Goal: Information Seeking & Learning: Learn about a topic

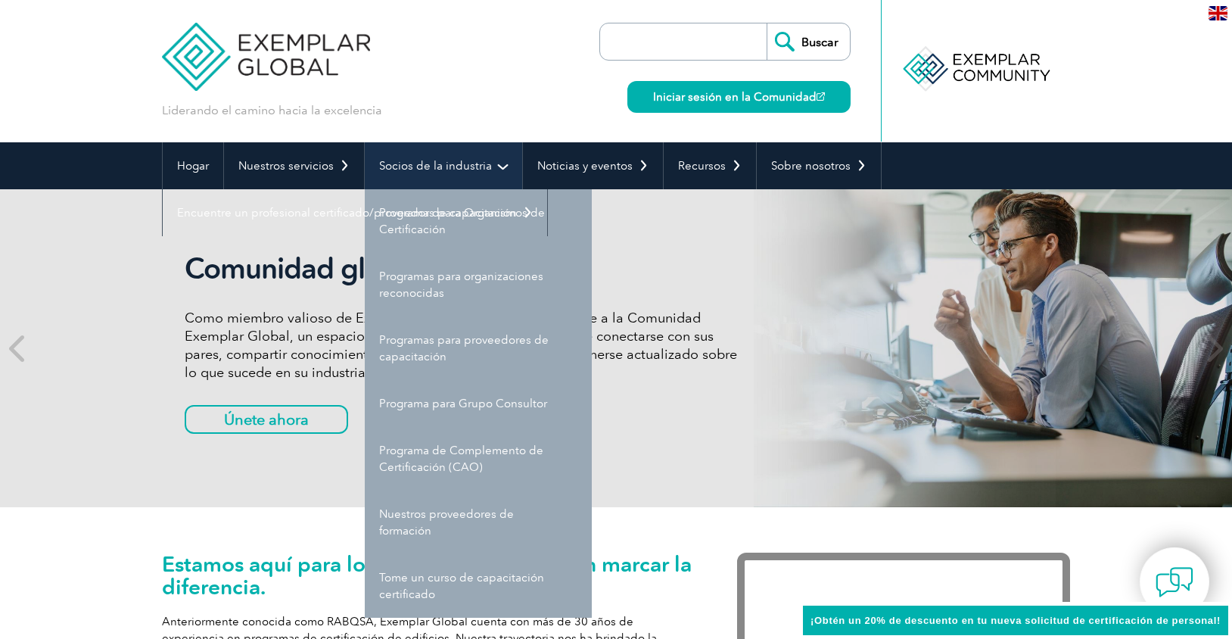
click at [510, 164] on link "Socios de la industria" at bounding box center [443, 165] width 157 height 47
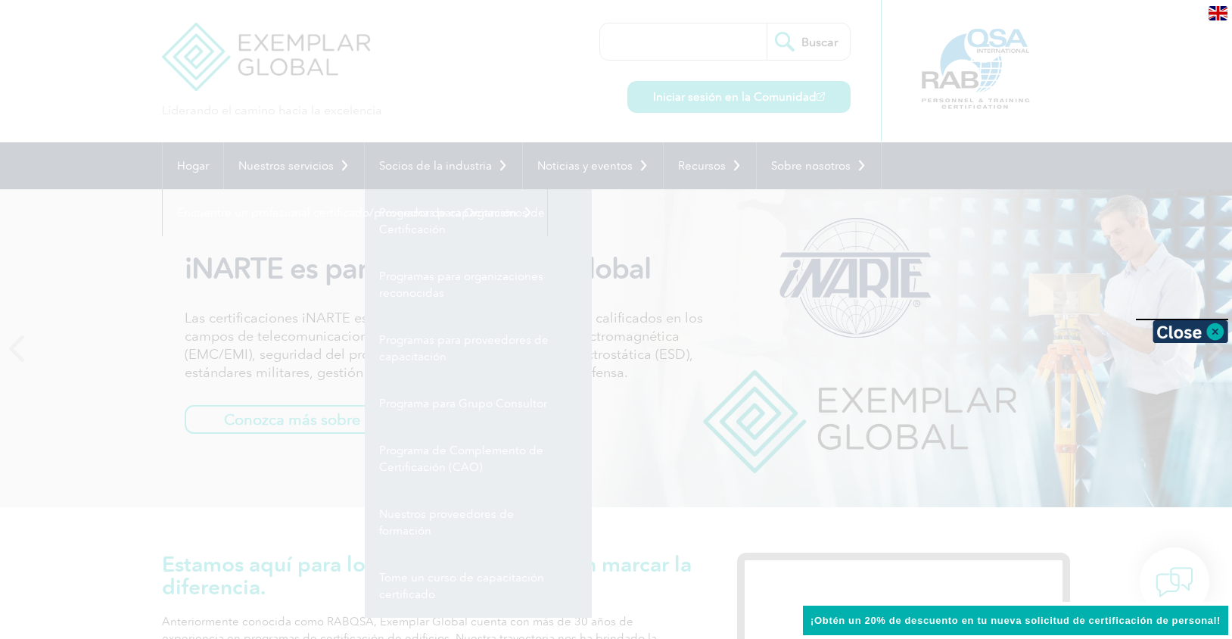
click at [1014, 57] on div at bounding box center [616, 319] width 1232 height 639
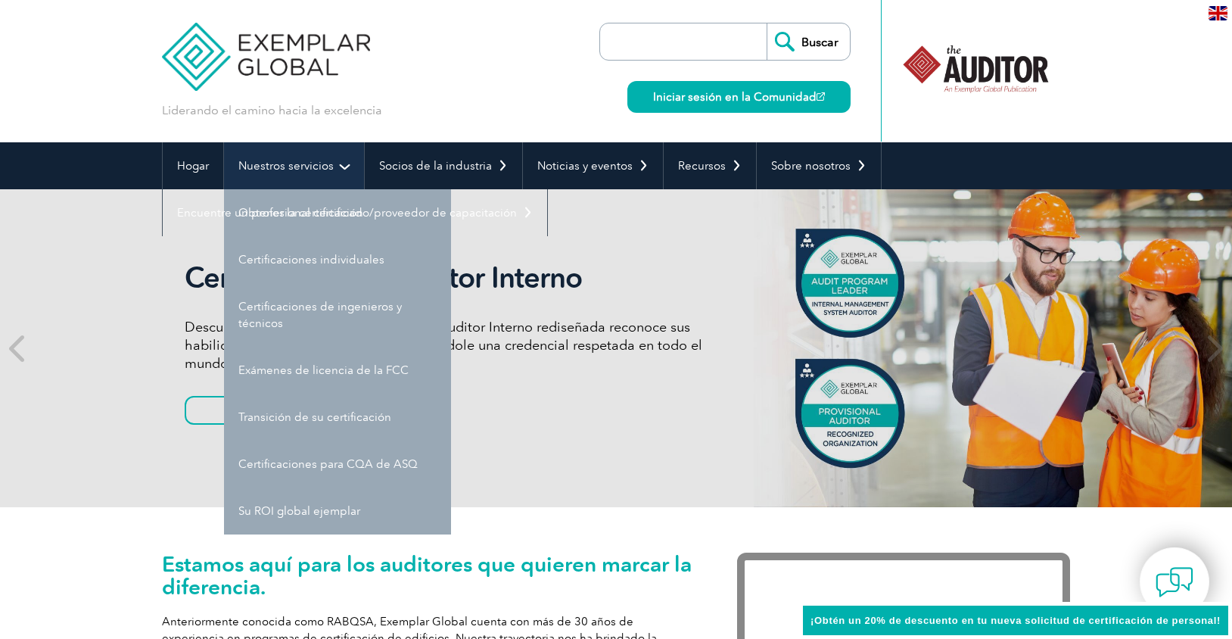
click at [349, 172] on link "Nuestros servicios" at bounding box center [294, 165] width 140 height 47
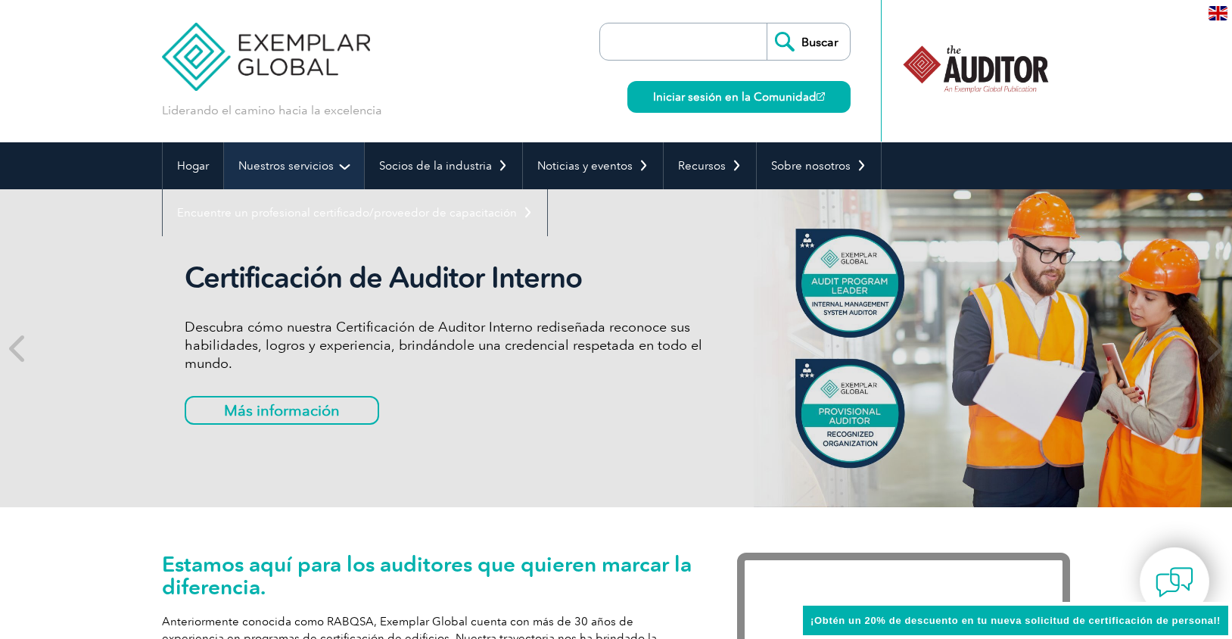
click at [339, 167] on link "Nuestros servicios" at bounding box center [294, 165] width 140 height 47
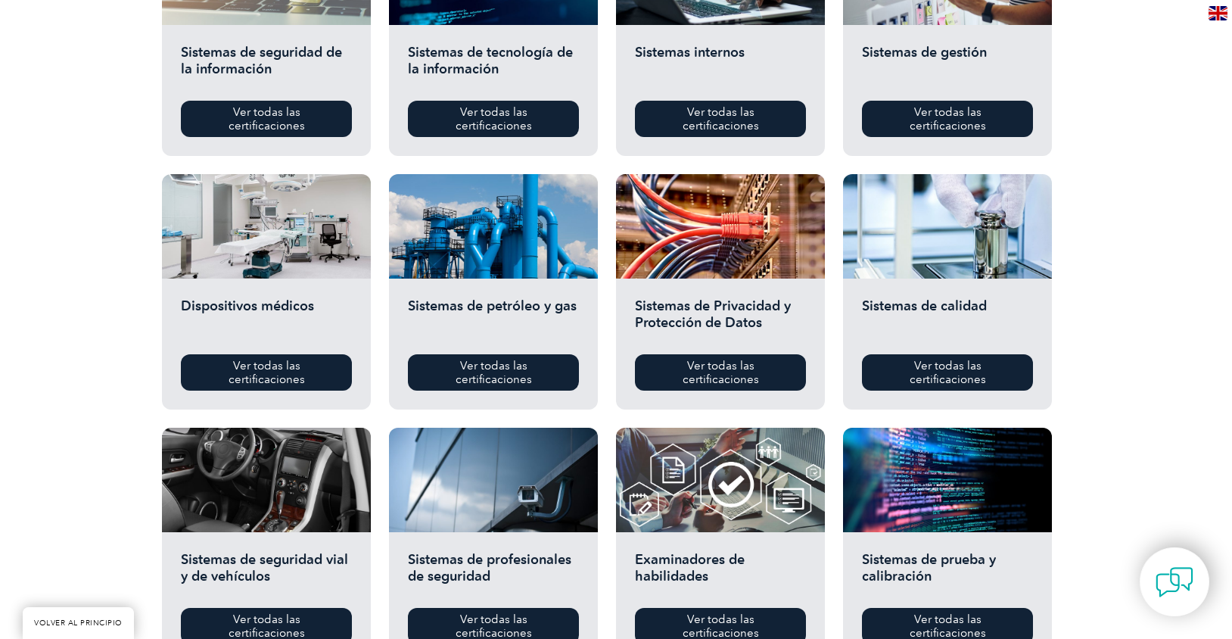
scroll to position [908, 0]
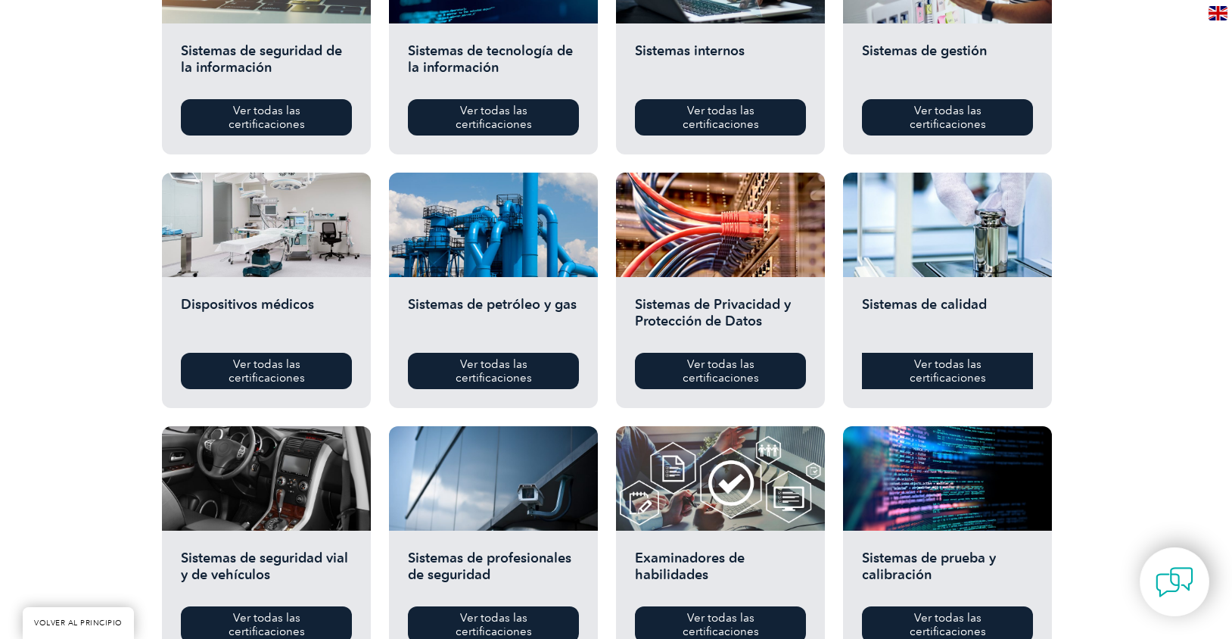
click at [943, 373] on font "Ver todas las certificaciones" at bounding box center [947, 370] width 76 height 27
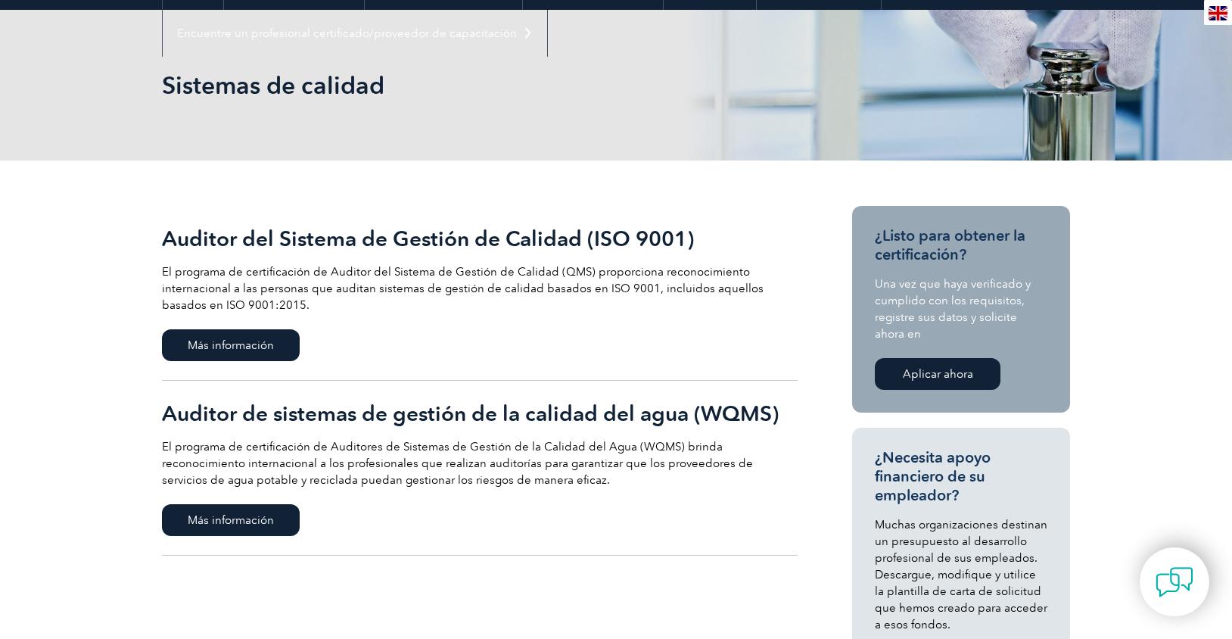
scroll to position [227, 0]
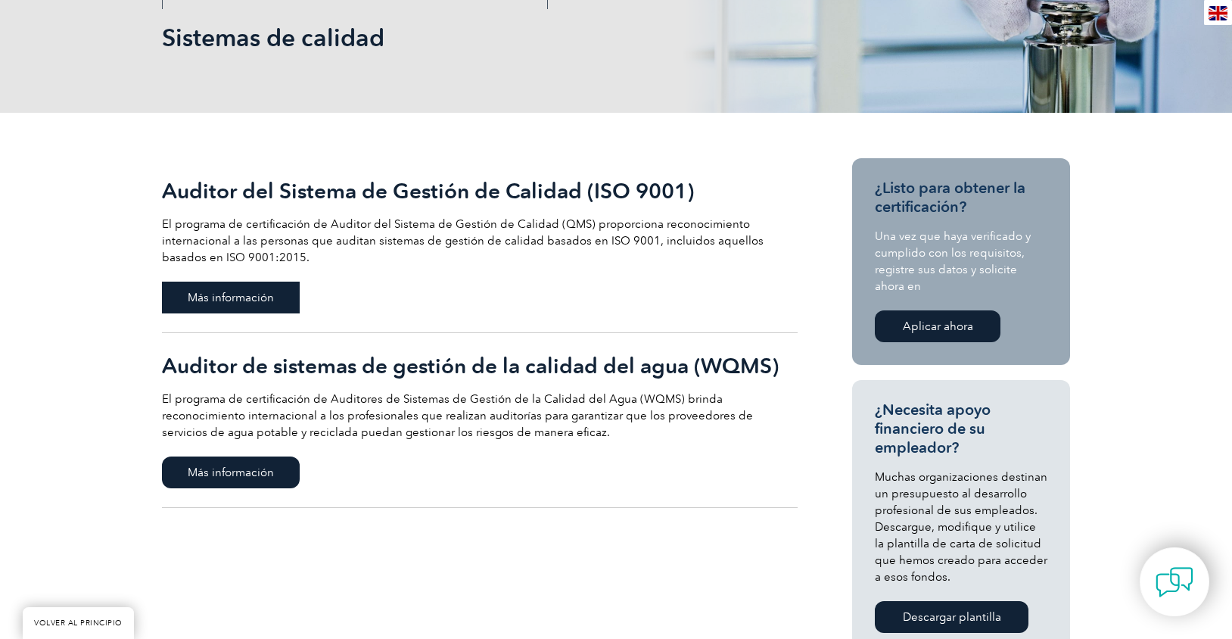
click at [258, 307] on span "Más información" at bounding box center [231, 297] width 138 height 32
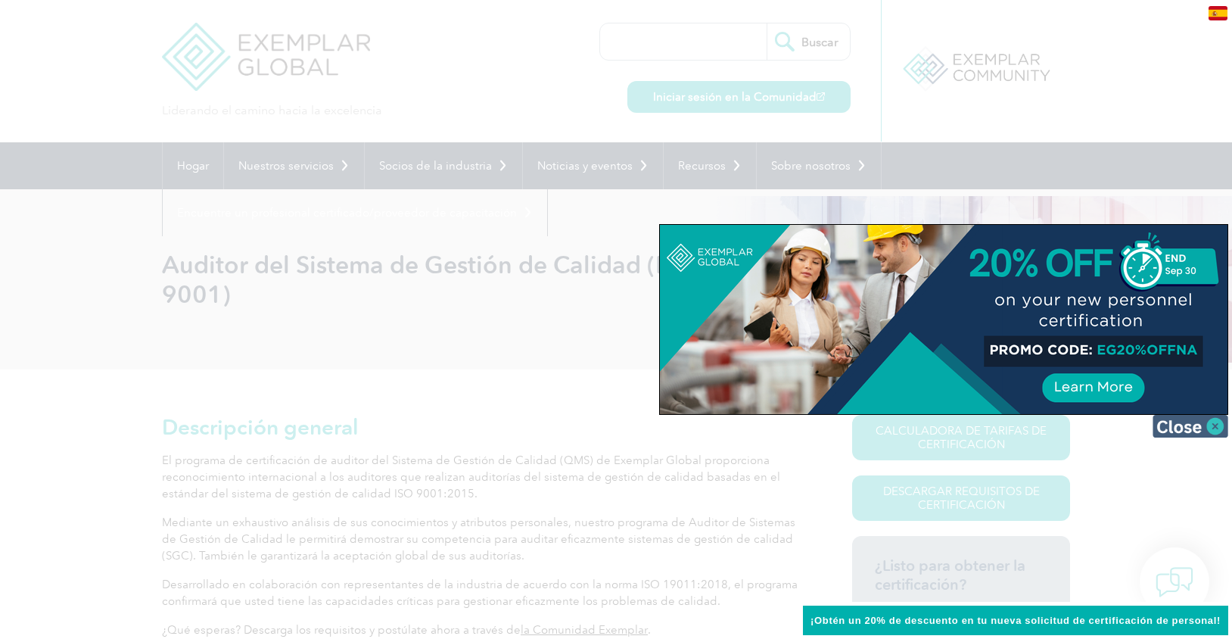
click at [1213, 425] on img at bounding box center [1190, 426] width 76 height 23
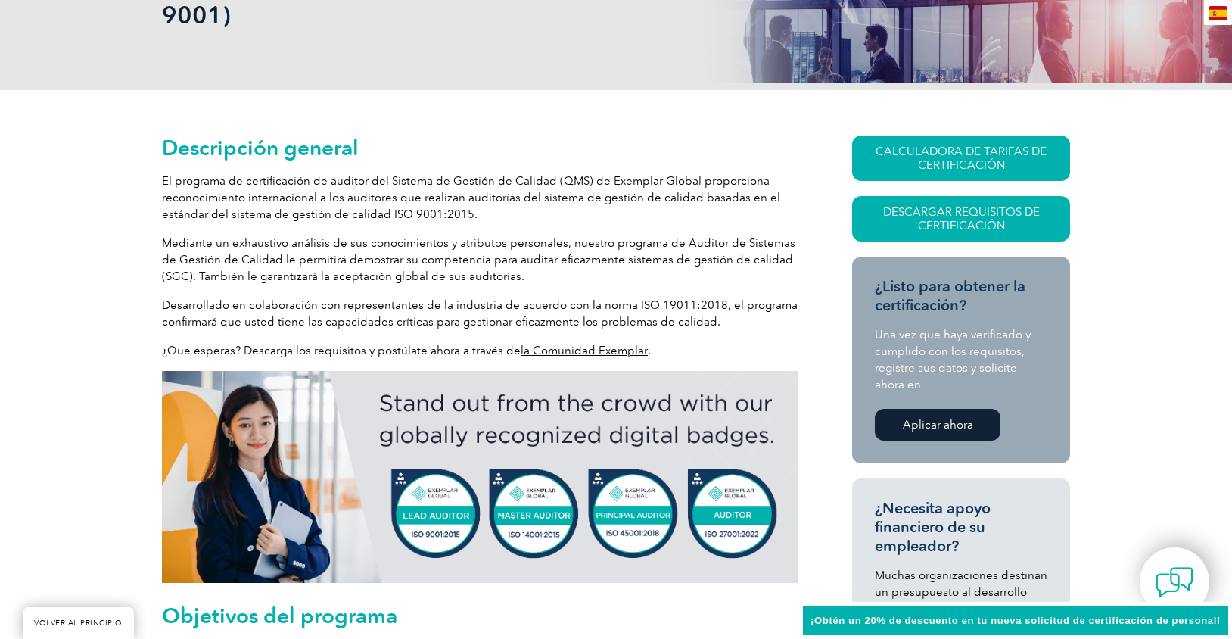
scroll to position [378, 0]
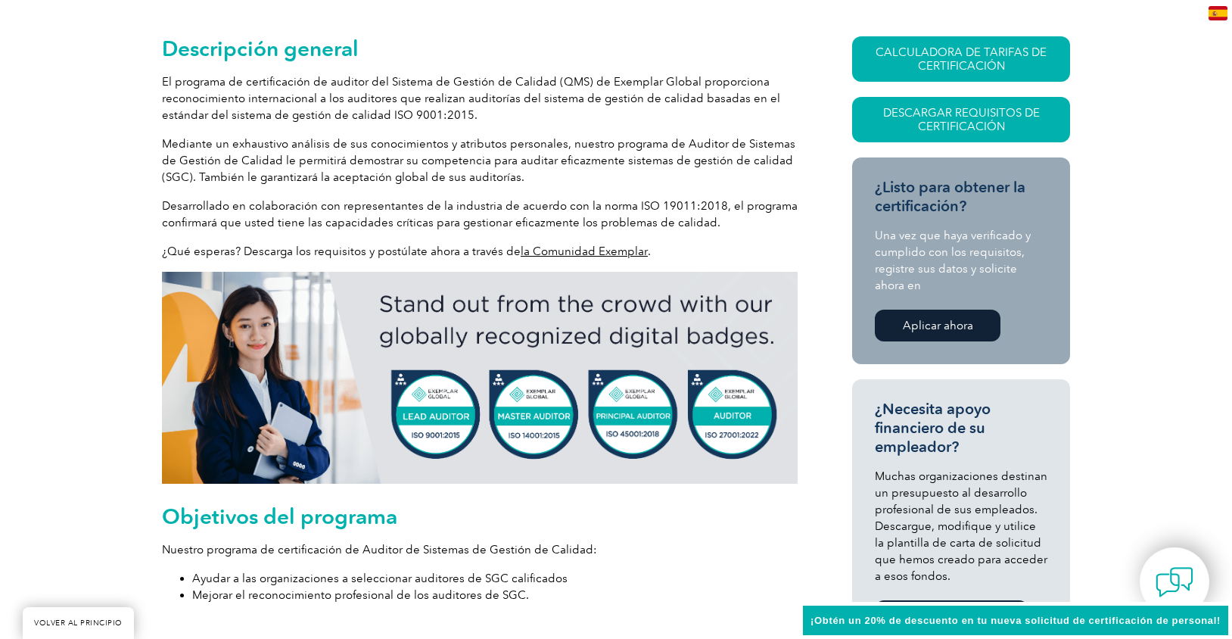
drag, startPoint x: 645, startPoint y: 319, endPoint x: 1118, endPoint y: 250, distance: 477.9
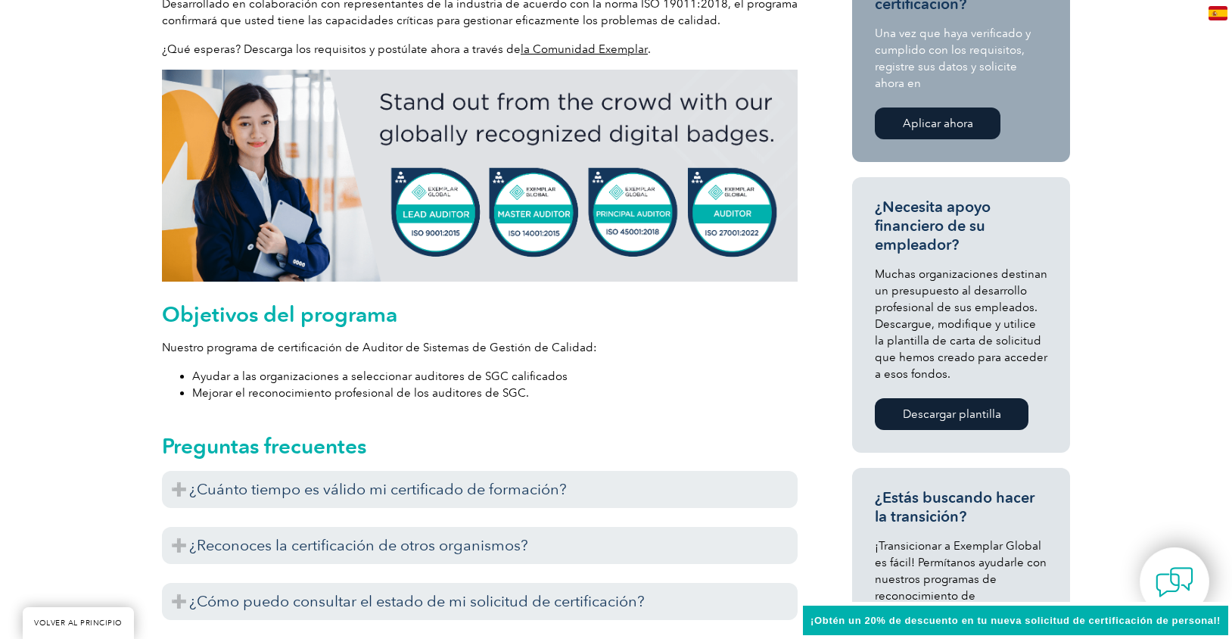
scroll to position [605, 0]
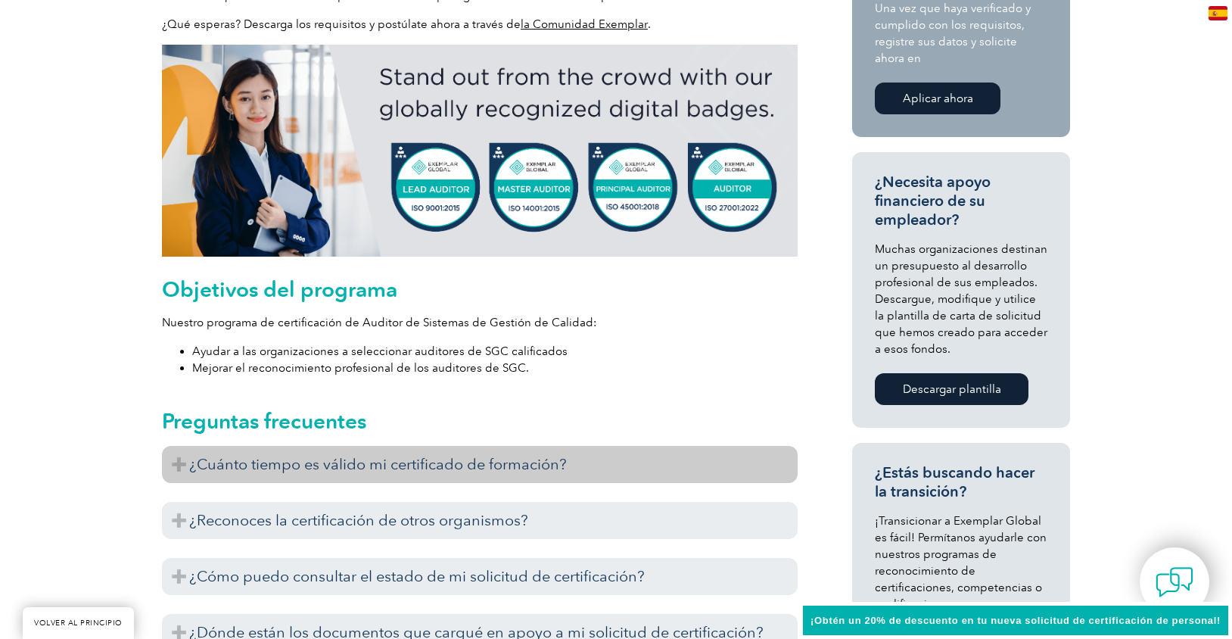
click at [511, 474] on h3 "¿Cuánto tiempo es válido mi certificado de formación?" at bounding box center [479, 464] width 635 height 37
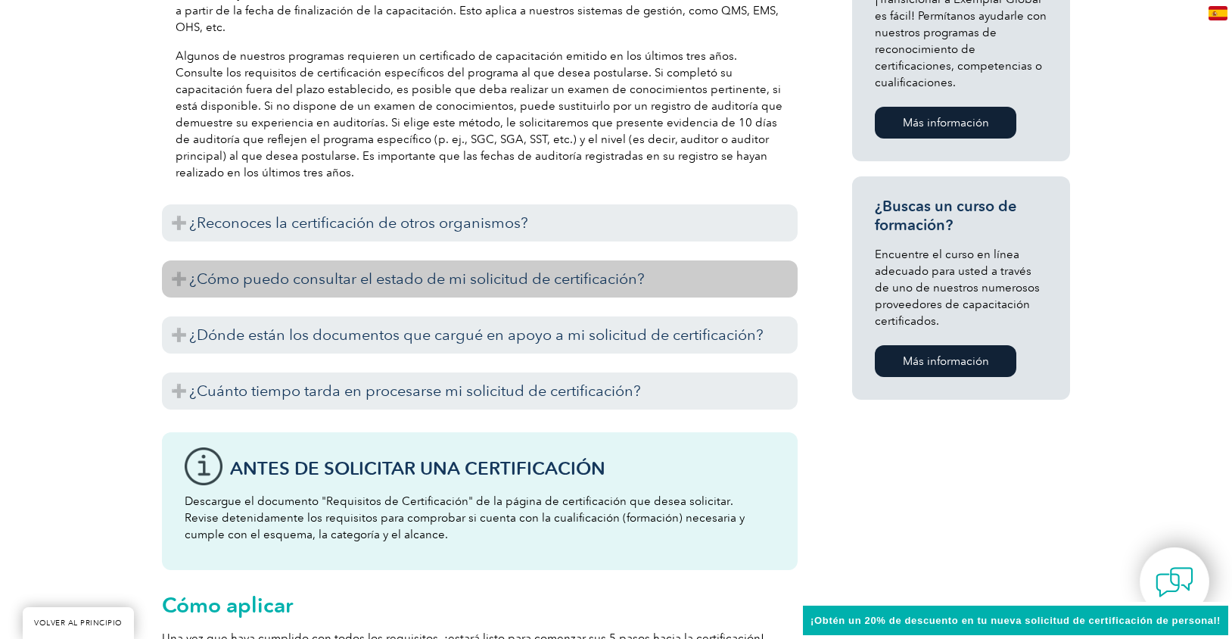
scroll to position [1135, 0]
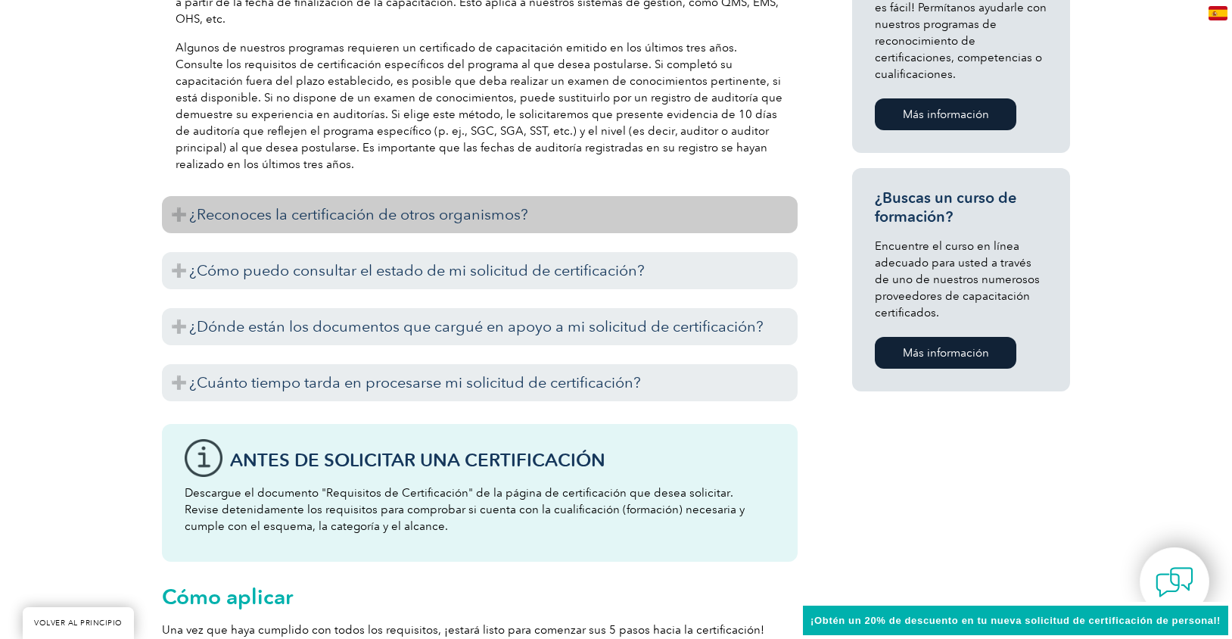
click at [533, 222] on h3 "¿Reconoces la certificación de otros organismos?" at bounding box center [479, 214] width 635 height 37
click at [445, 223] on h3 "¿Reconoces la certificación de otros organismos?" at bounding box center [479, 214] width 635 height 37
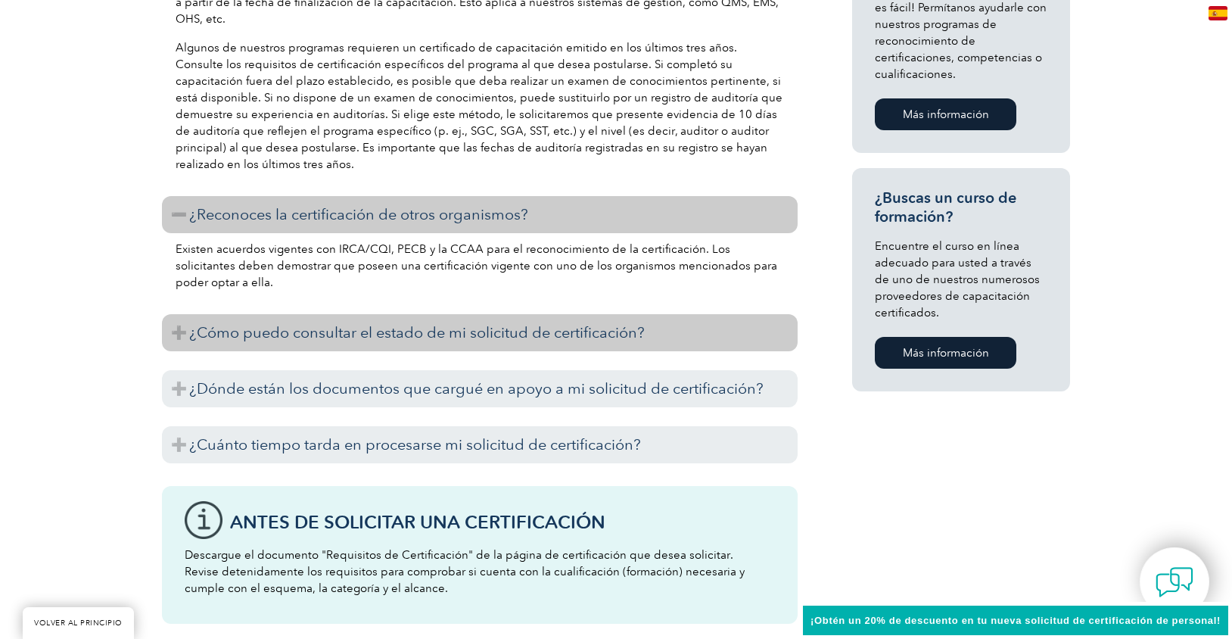
click at [334, 339] on font "¿Cómo puedo consultar el estado de mi solicitud de certificación?" at bounding box center [416, 332] width 455 height 18
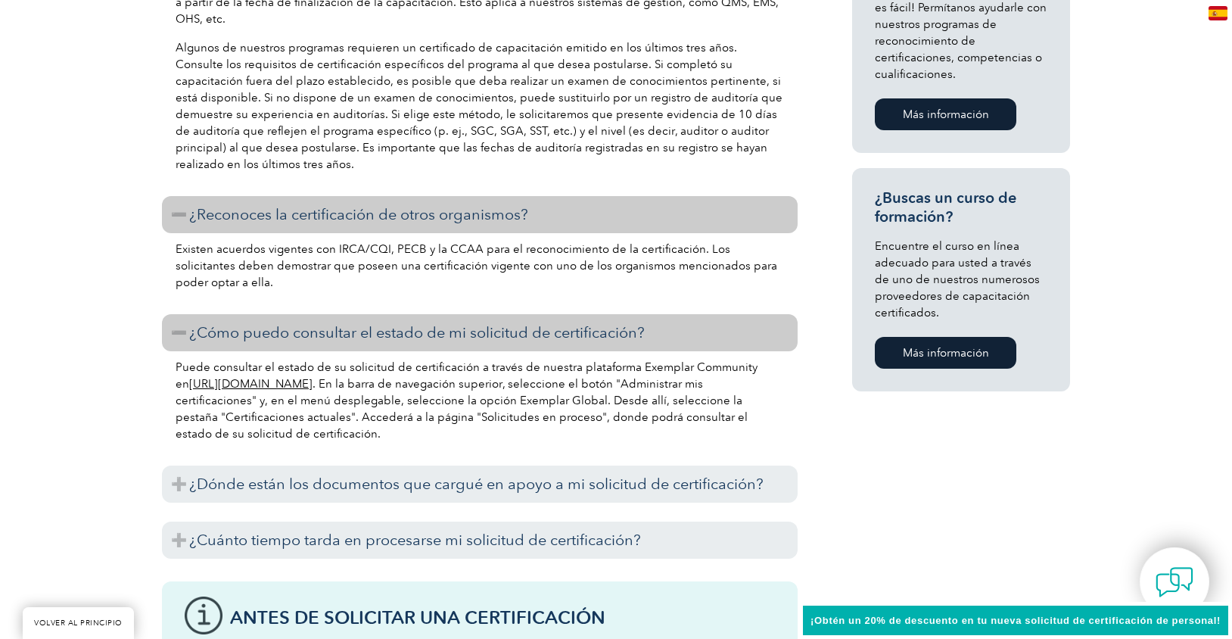
scroll to position [1286, 0]
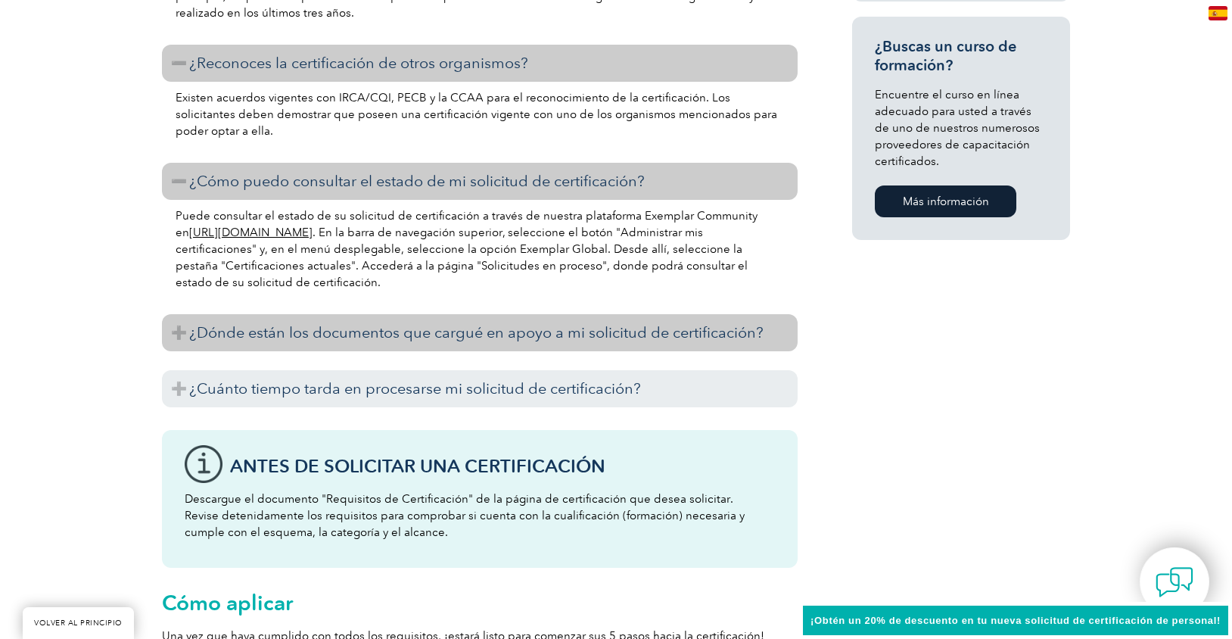
click at [340, 329] on font "¿Dónde están los documentos que cargué en apoyo a mi solicitud de certificación?" at bounding box center [476, 332] width 574 height 18
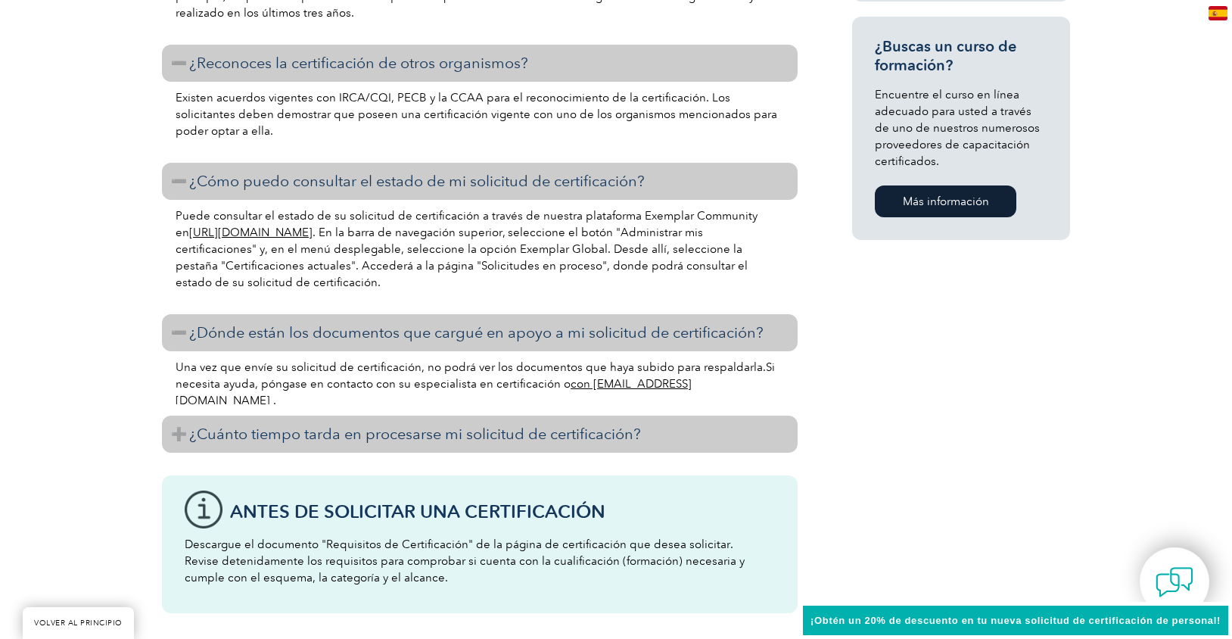
click at [356, 433] on font "¿Cuánto tiempo tarda en procesarse mi solicitud de certificación?" at bounding box center [415, 433] width 452 height 18
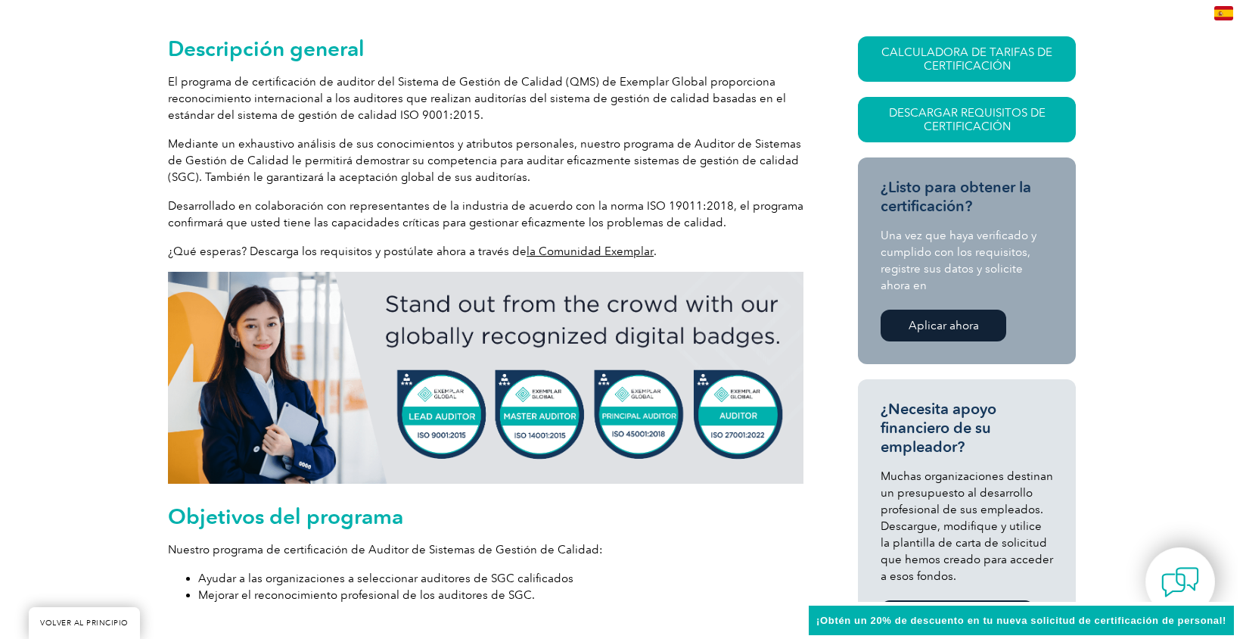
scroll to position [227, 0]
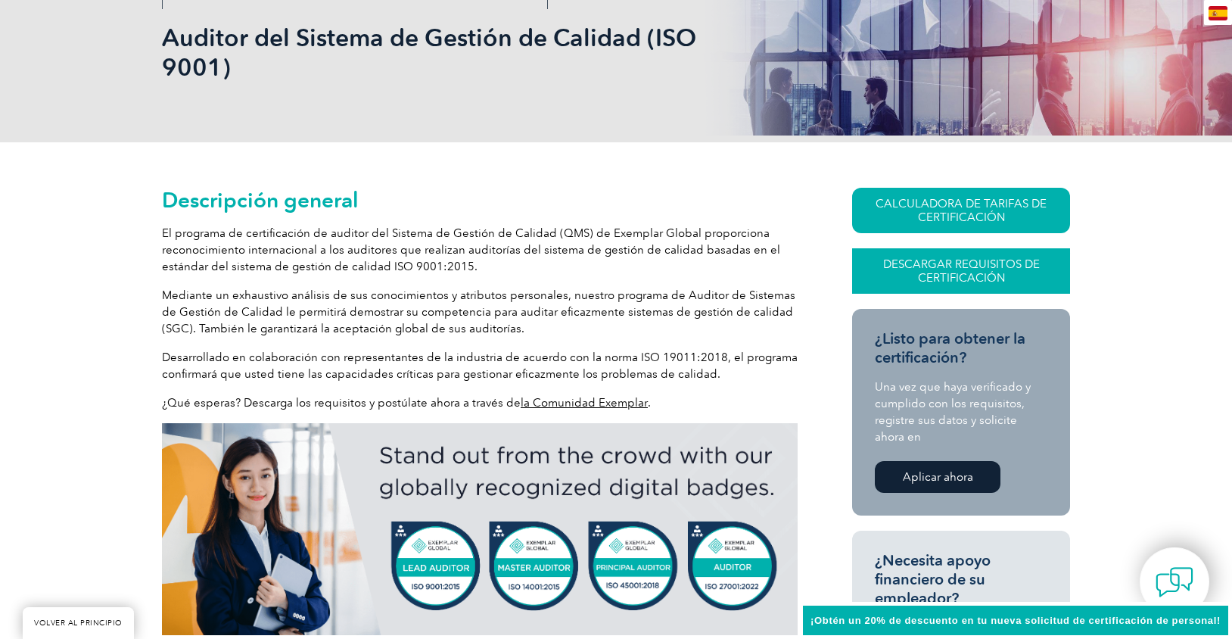
click at [912, 268] on font "Descargar requisitos de certificación" at bounding box center [961, 270] width 157 height 27
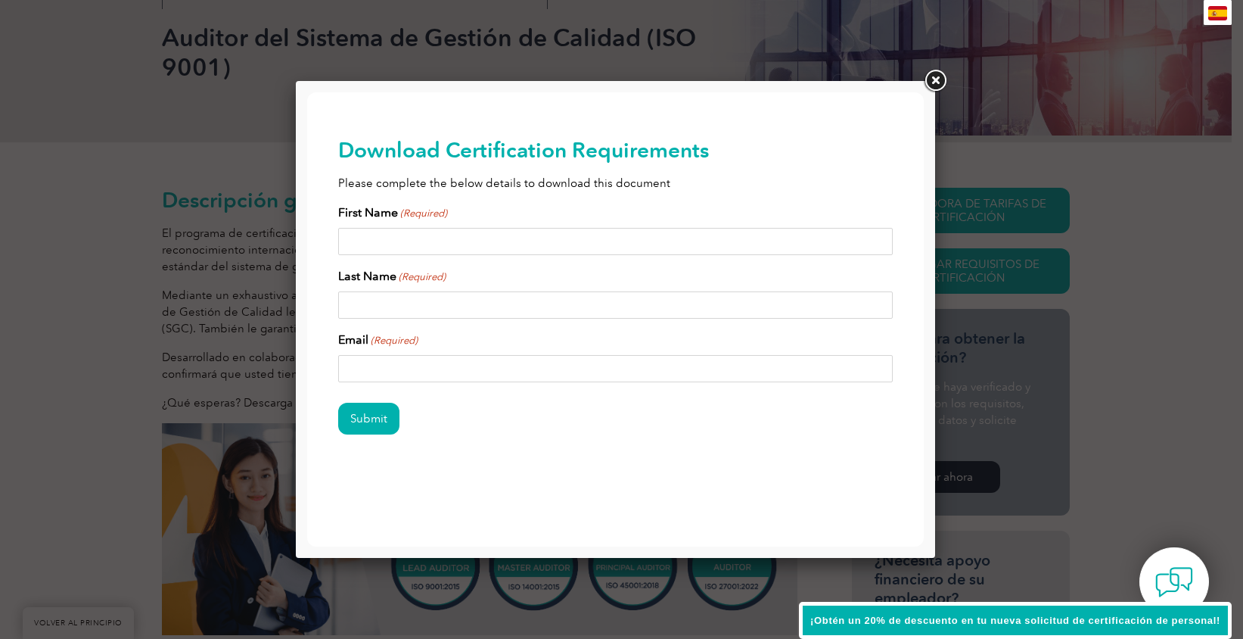
scroll to position [0, 0]
click at [940, 85] on link at bounding box center [934, 80] width 27 height 27
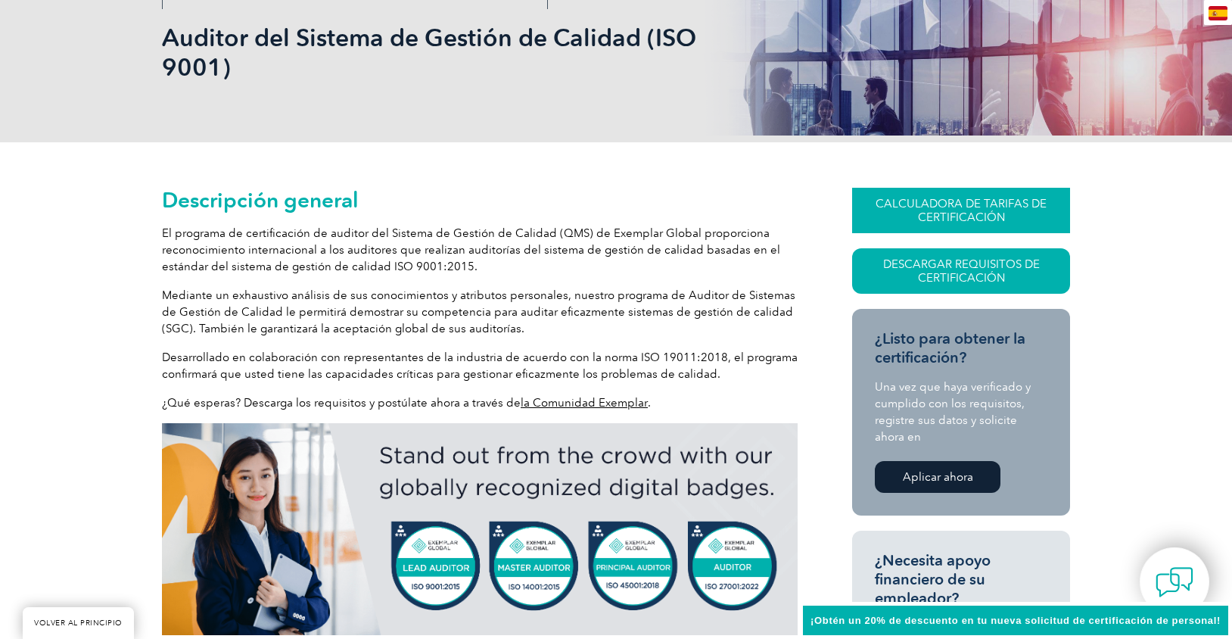
click at [915, 194] on link "CALCULADORA DE TARIFAS DE CERTIFICACIÓN" at bounding box center [961, 210] width 218 height 45
